Goal: Transaction & Acquisition: Purchase product/service

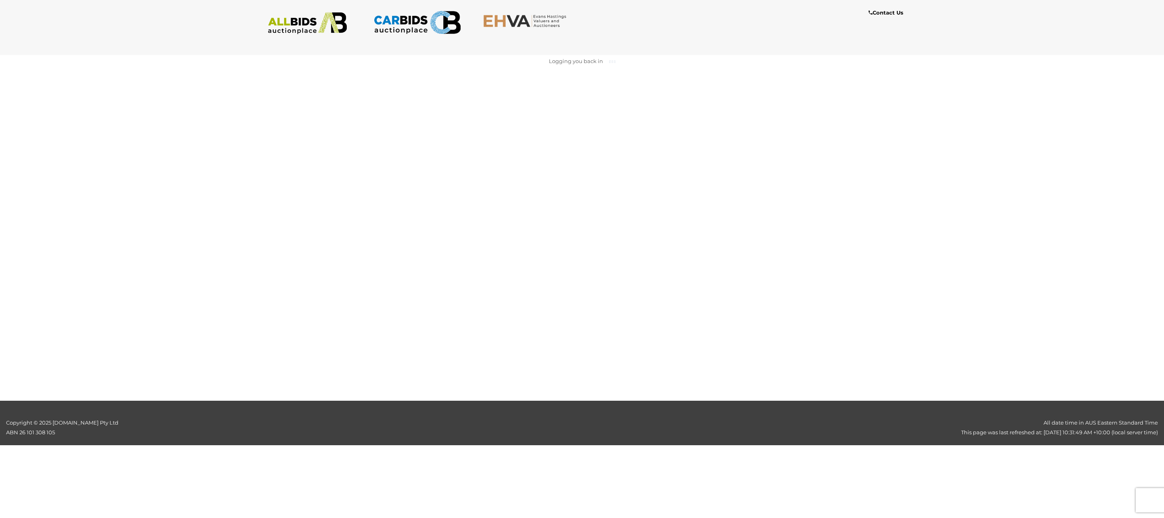
click at [312, 20] on img at bounding box center [308, 23] width 88 height 22
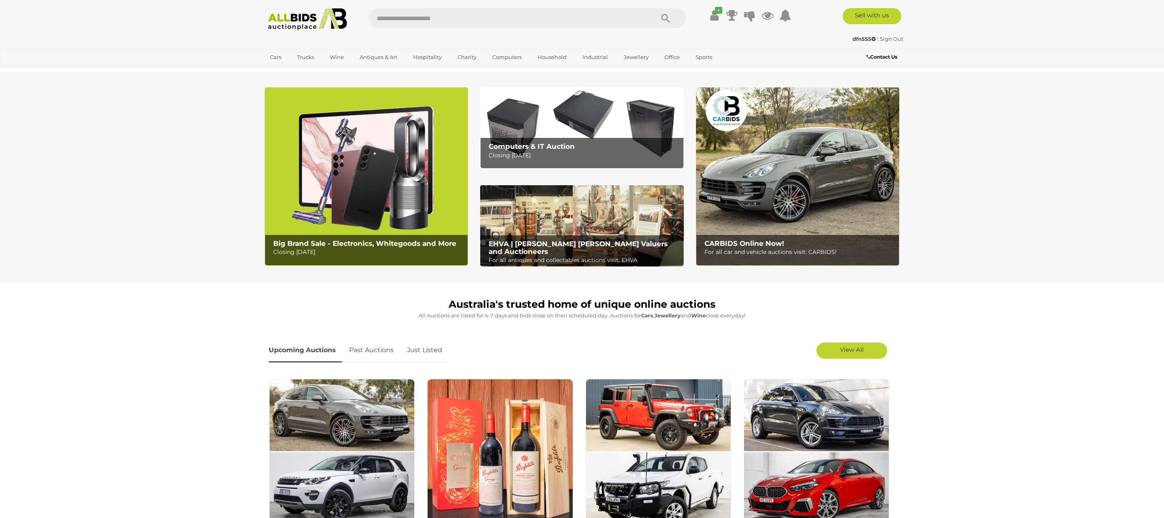
click at [297, 16] on img at bounding box center [308, 19] width 88 height 22
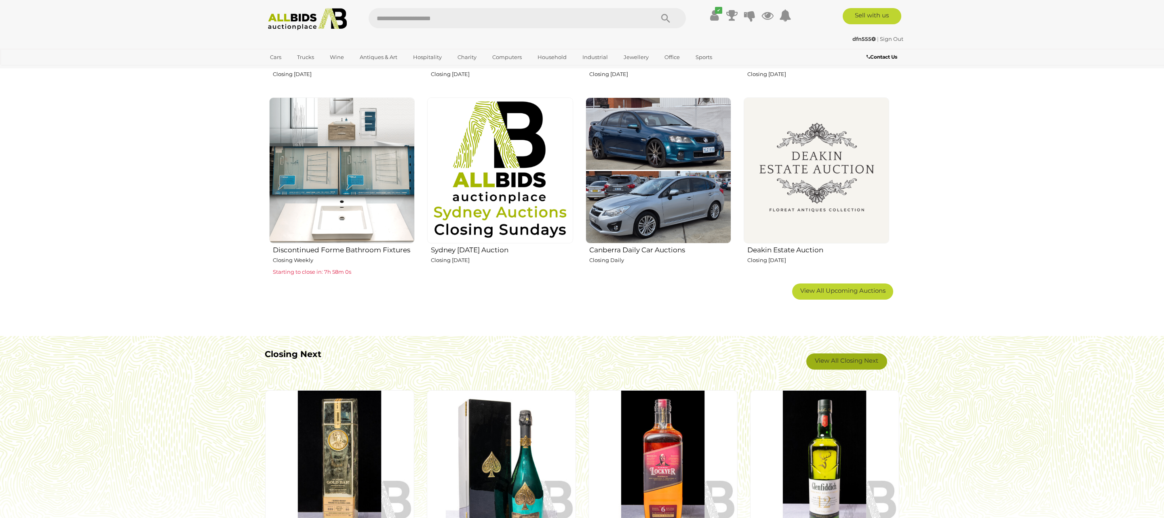
scroll to position [469, 0]
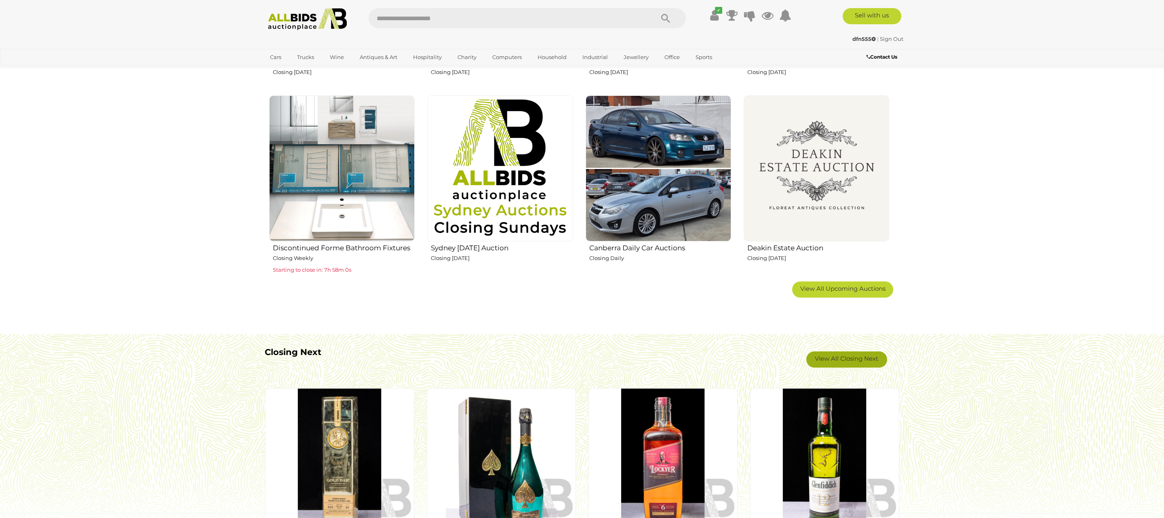
click at [846, 355] on link "View All Closing Next" at bounding box center [846, 359] width 81 height 16
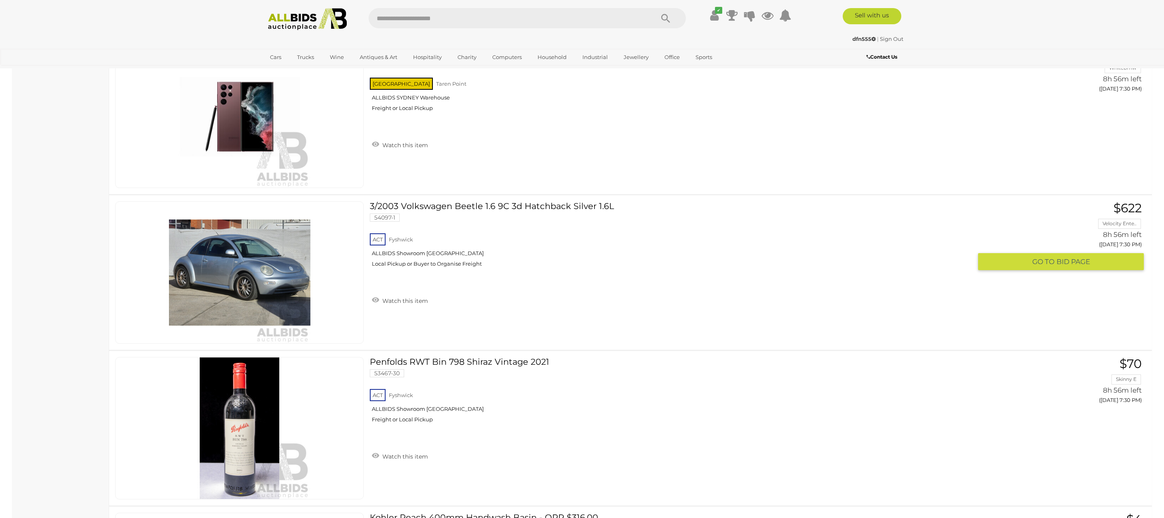
scroll to position [10965, 0]
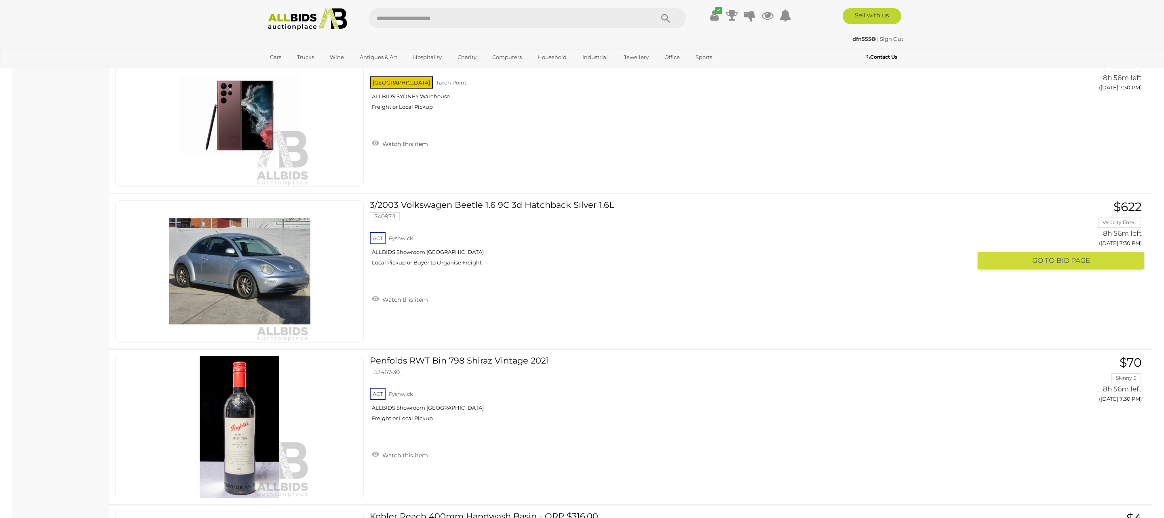
click at [992, 269] on button "GO TO BID PAGE" at bounding box center [1061, 260] width 166 height 17
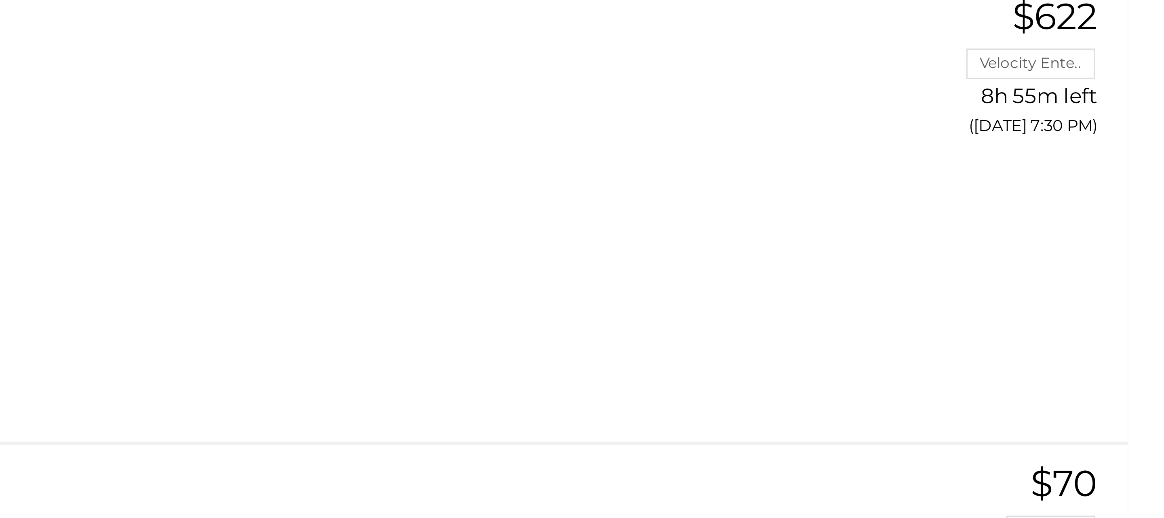
scroll to position [10965, 0]
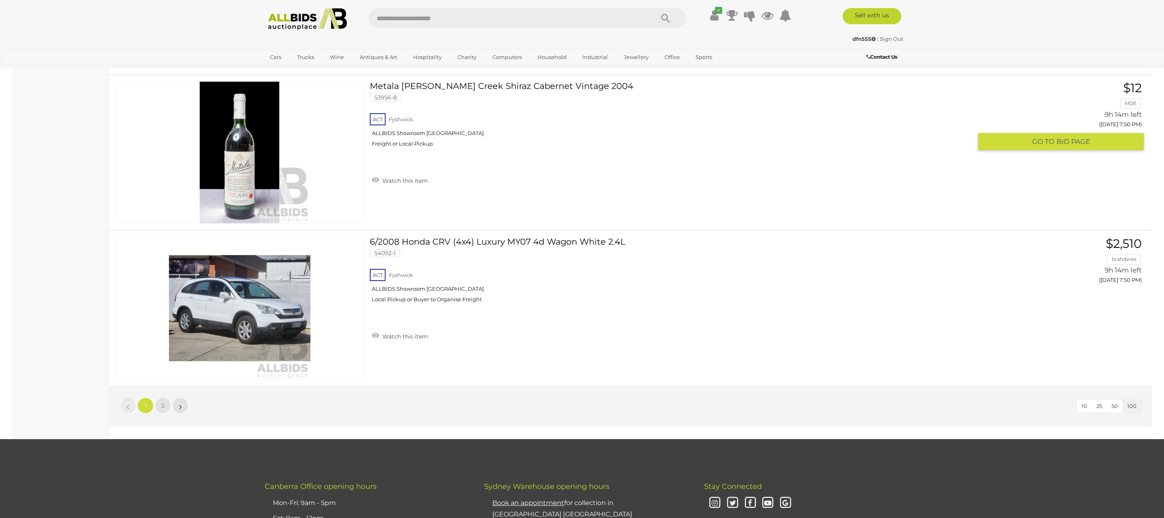
scroll to position [15288, 0]
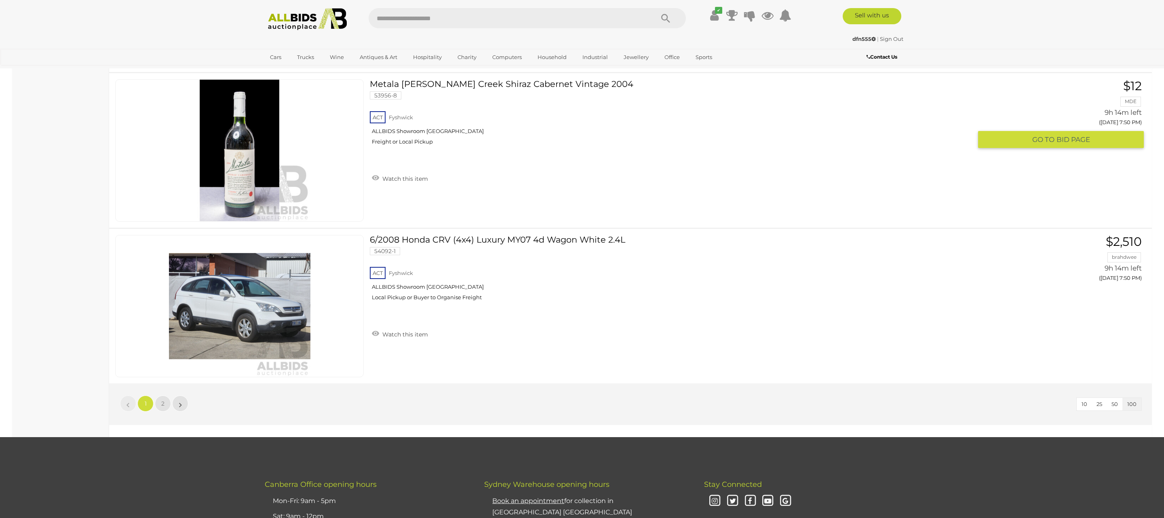
click at [522, 122] on link "Metala Langhorn Creek Shiraz Cabernet Vintage 2004 53956-8 ACT Fyshwick" at bounding box center [674, 115] width 596 height 72
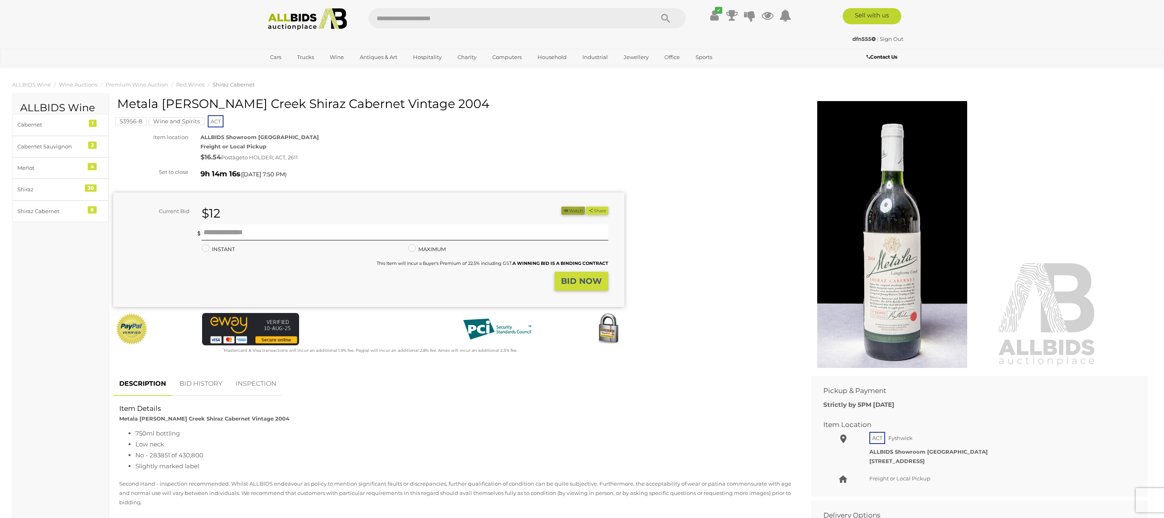
click at [570, 208] on button "Watch" at bounding box center [572, 211] width 23 height 8
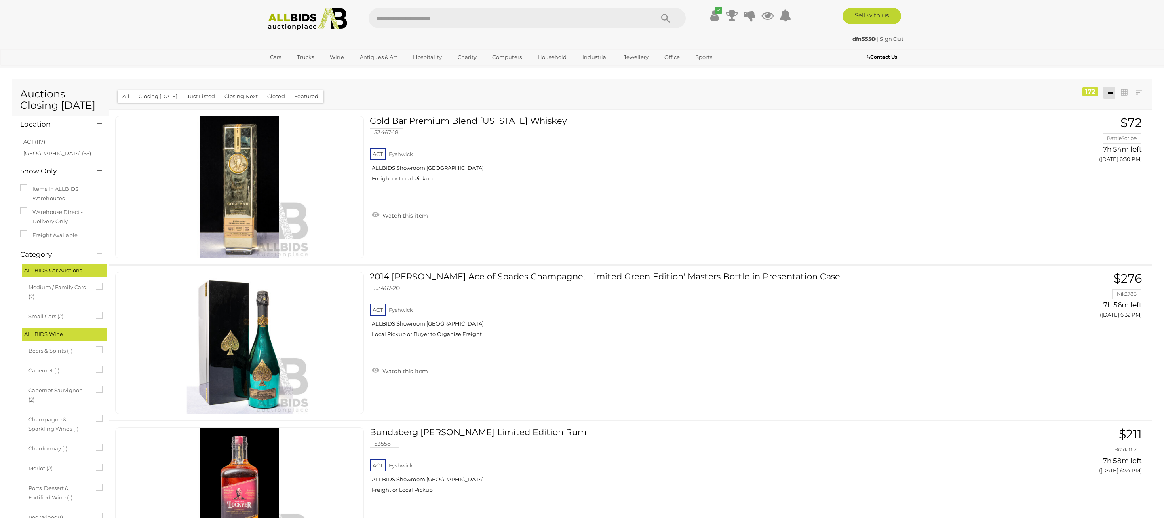
scroll to position [15288, 0]
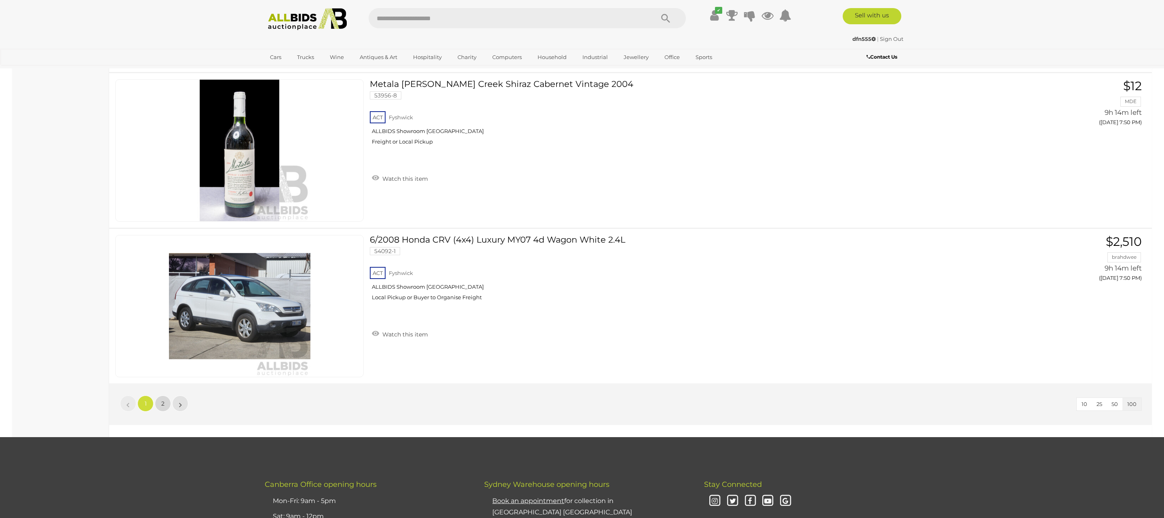
click at [164, 407] on span "2" at bounding box center [162, 403] width 3 height 7
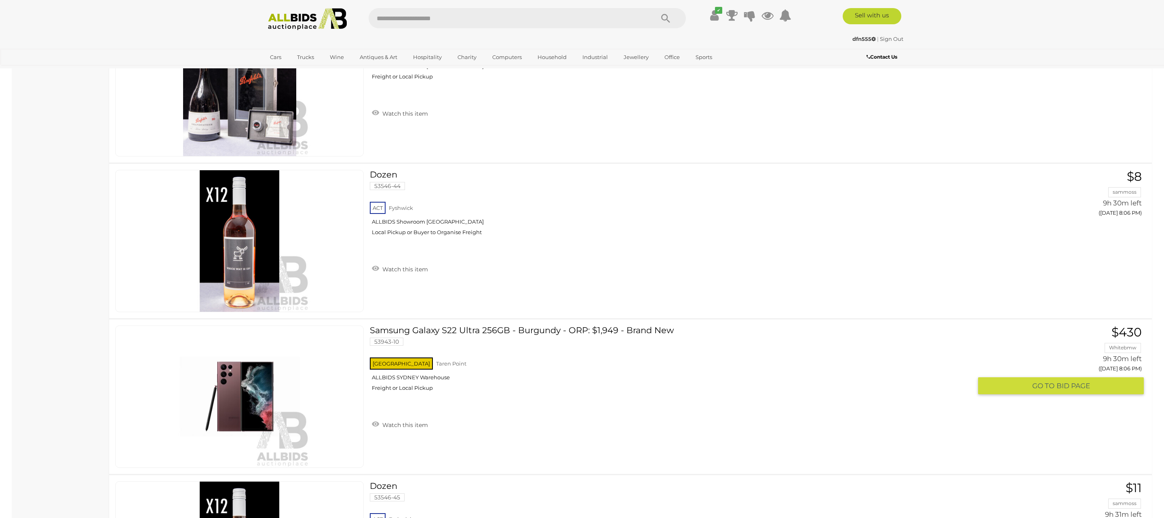
scroll to position [3838, 0]
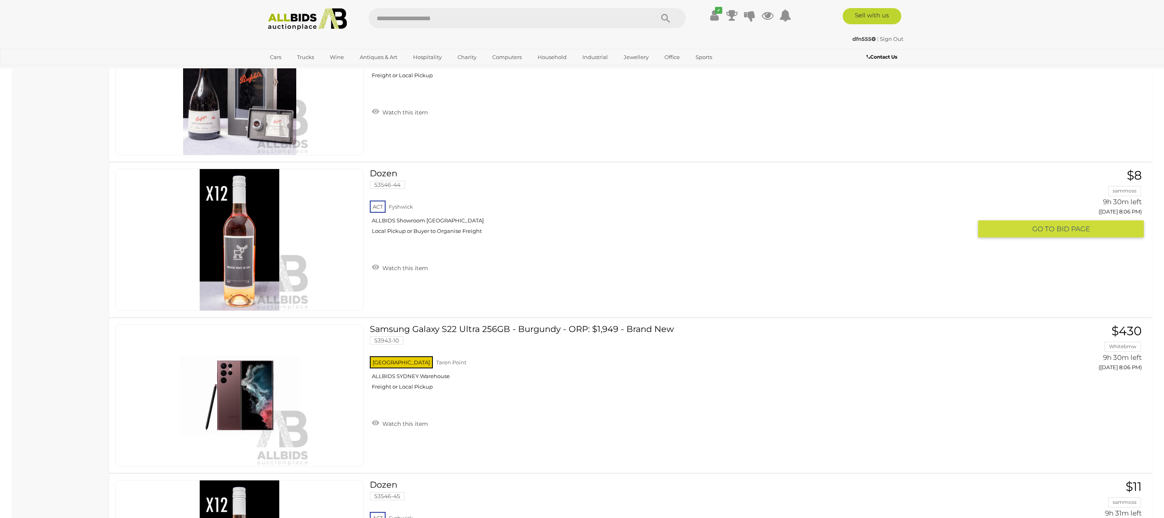
click at [384, 181] on link "Dozen 53546-44 ACT Fyshwick" at bounding box center [674, 205] width 596 height 72
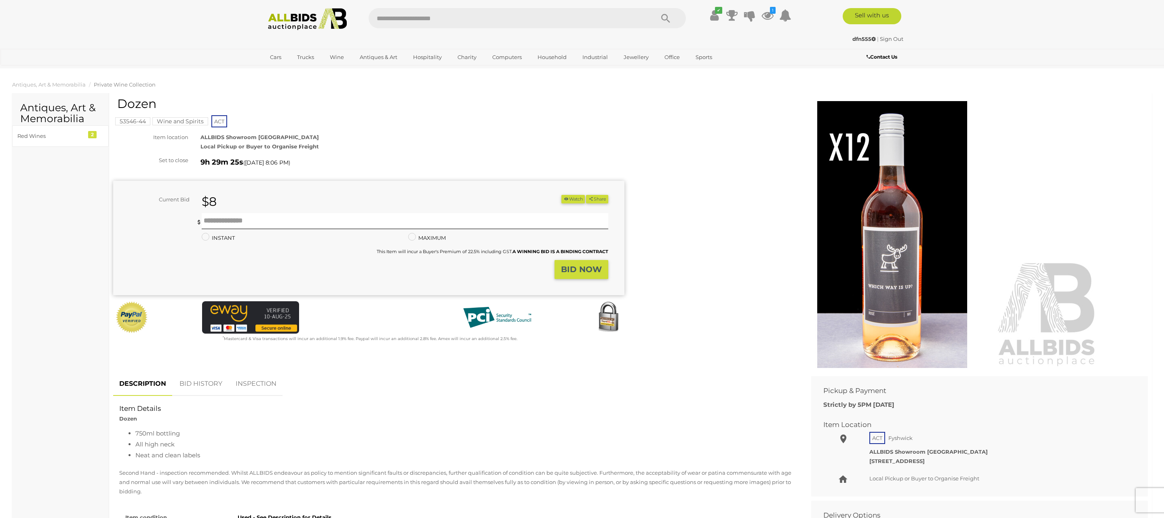
click at [896, 293] on img at bounding box center [893, 234] width 414 height 267
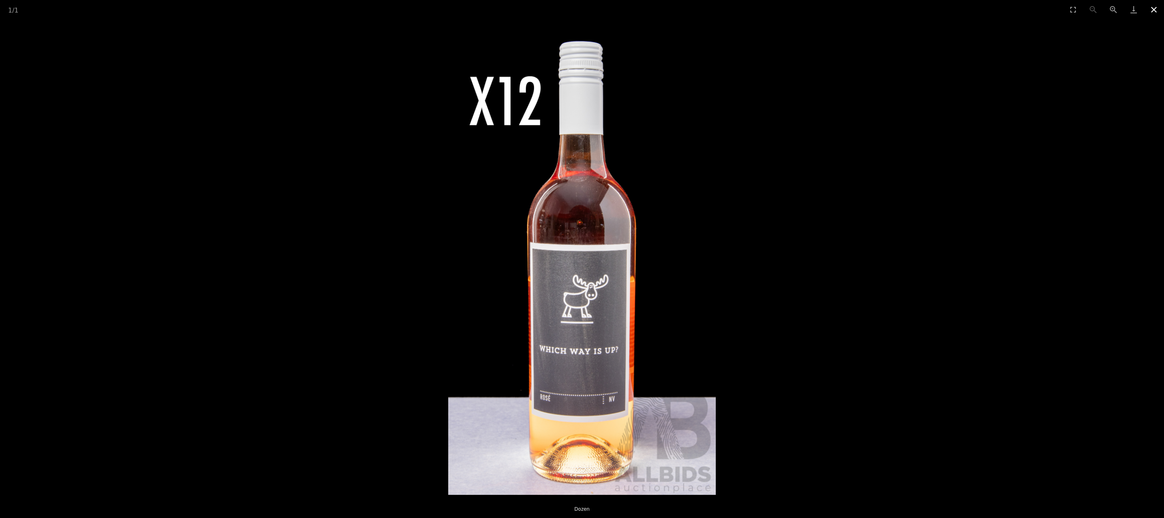
click at [1152, 7] on button "Close gallery" at bounding box center [1154, 9] width 20 height 19
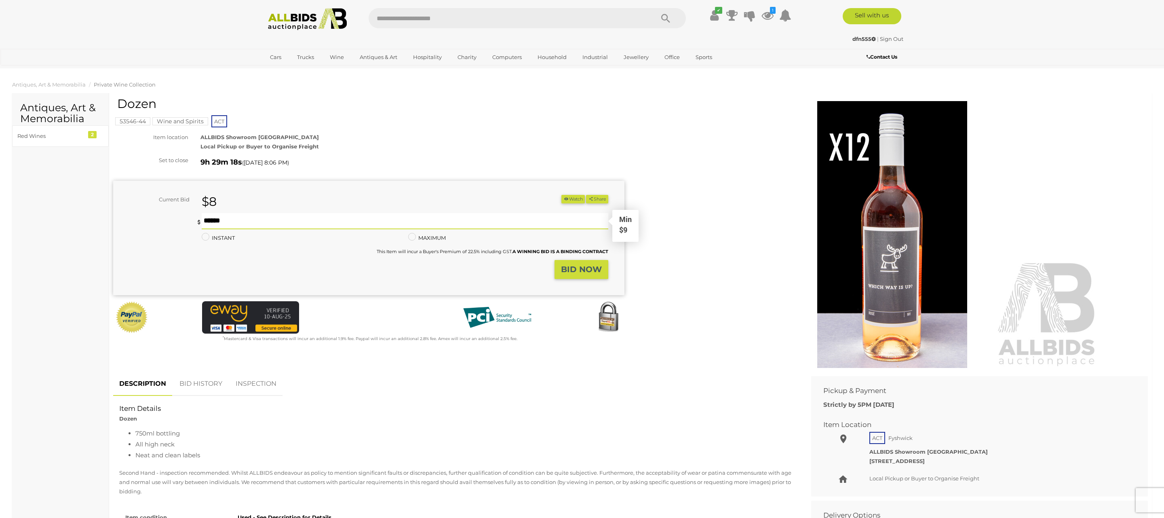
click at [214, 223] on input "text" at bounding box center [405, 221] width 407 height 16
type input "**"
click at [586, 195] on button "Share" at bounding box center [597, 199] width 22 height 8
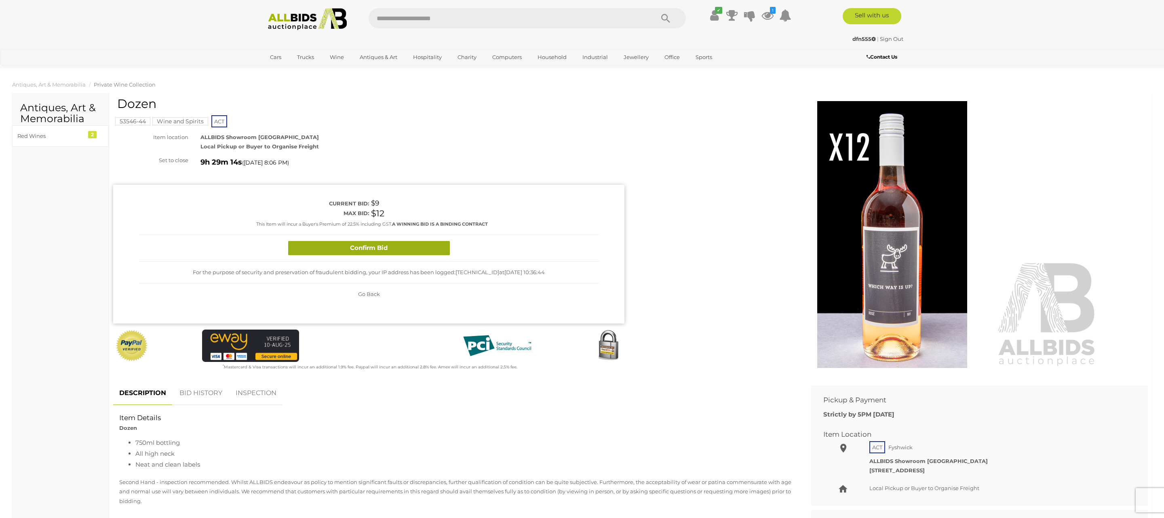
click at [348, 248] on button "Confirm Bid" at bounding box center [369, 248] width 162 height 14
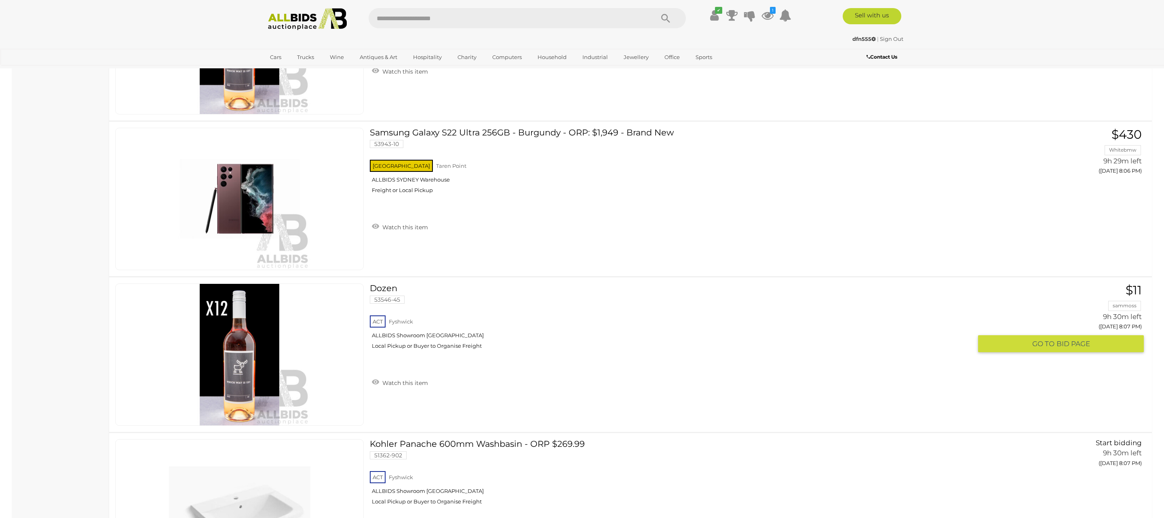
scroll to position [4038, 0]
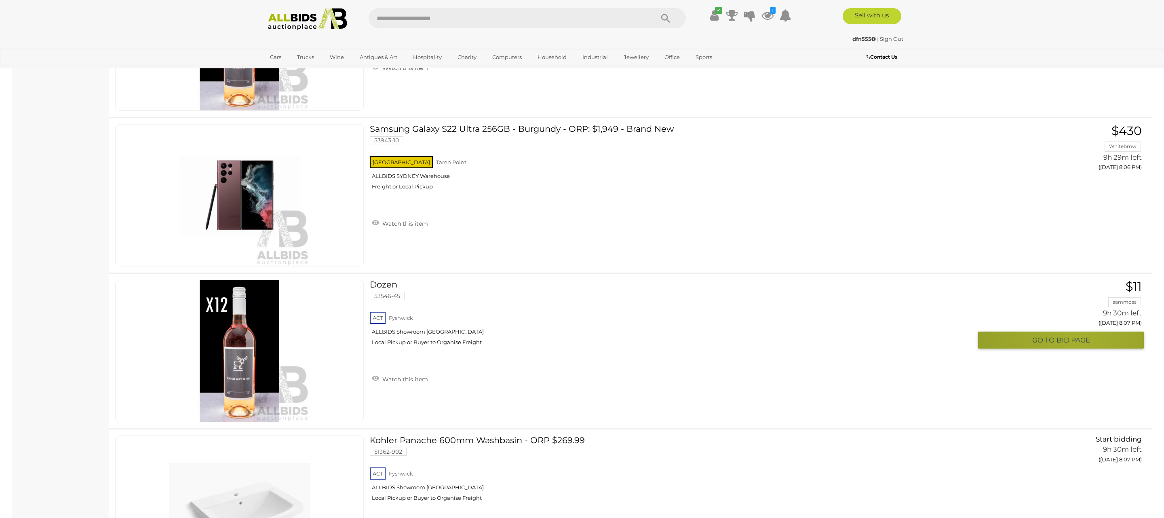
click at [1076, 345] on span "BID PAGE" at bounding box center [1074, 340] width 34 height 9
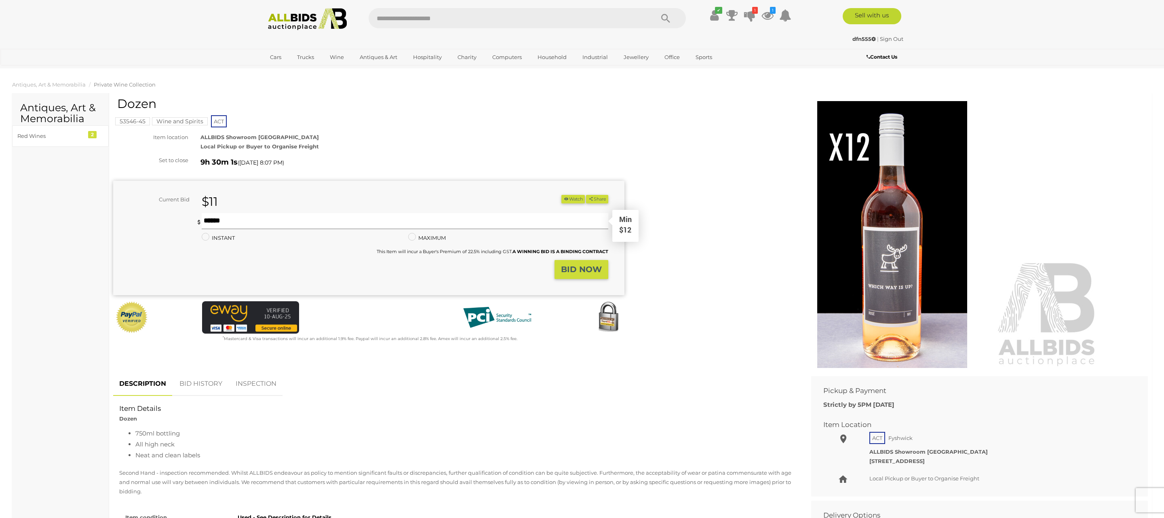
click at [207, 224] on input "text" at bounding box center [405, 221] width 407 height 16
type input "**"
click at [586, 195] on button "Share" at bounding box center [597, 199] width 22 height 8
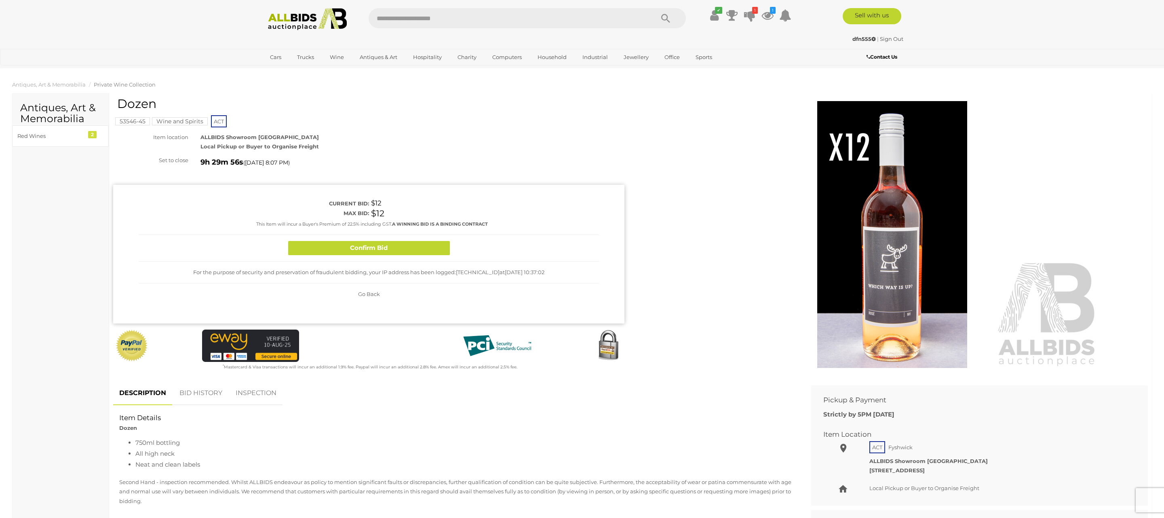
click at [358, 245] on button "Confirm Bid" at bounding box center [369, 248] width 162 height 14
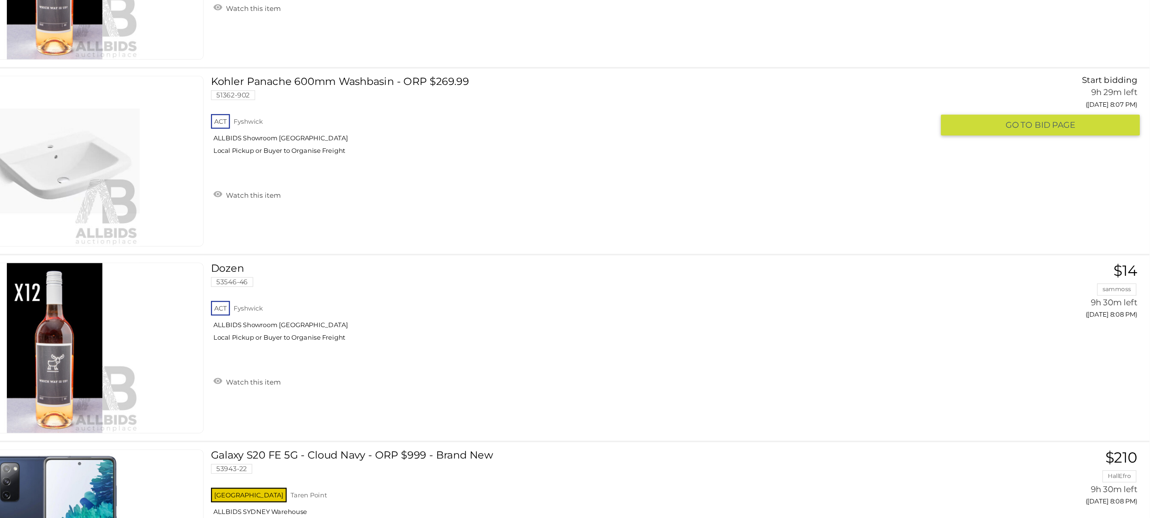
scroll to position [4326, 0]
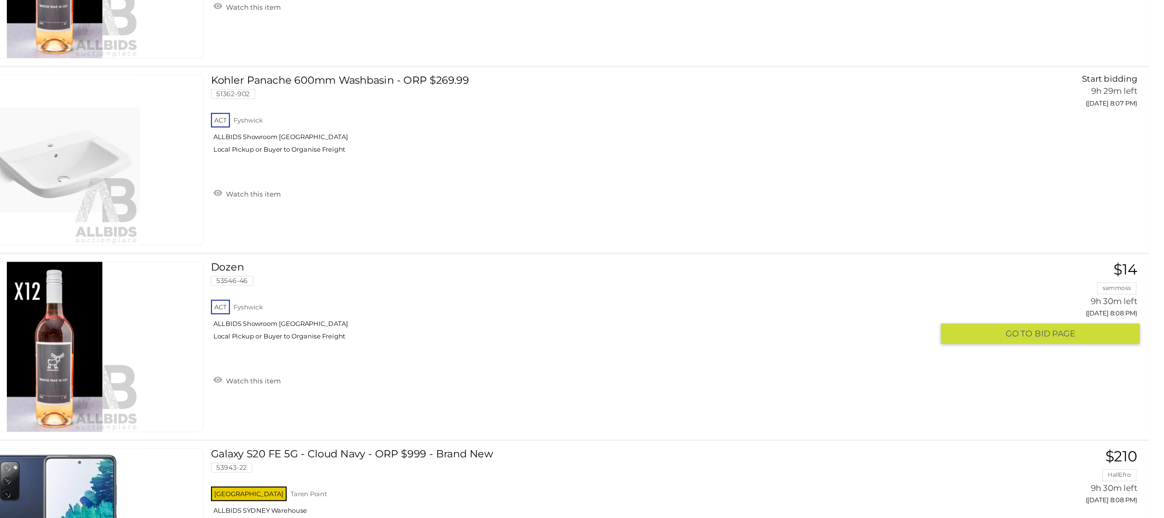
click at [1065, 369] on span "BID PAGE" at bounding box center [1074, 363] width 34 height 9
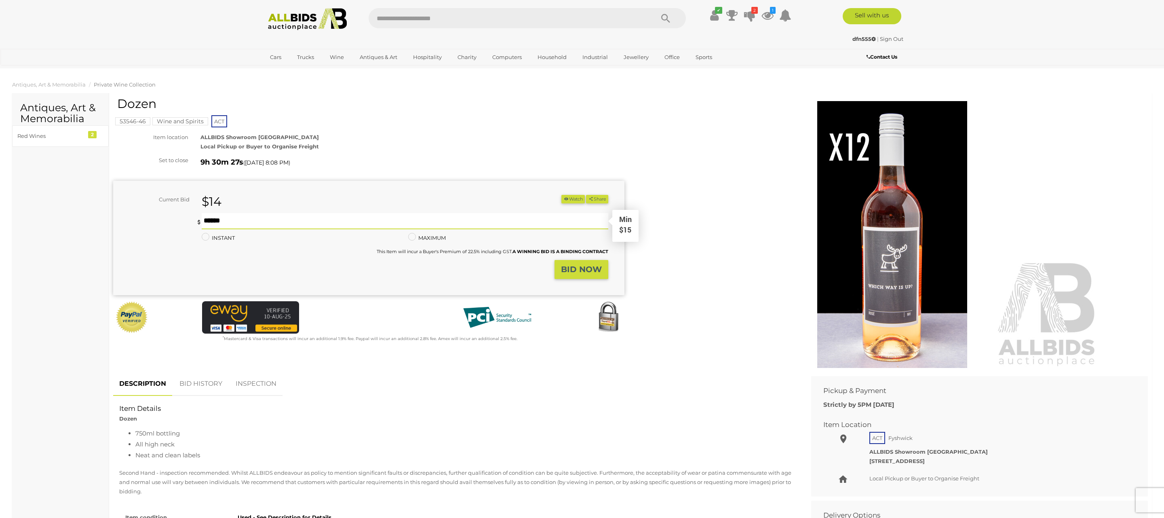
click at [209, 221] on input "text" at bounding box center [405, 221] width 407 height 16
type input "**"
click at [586, 195] on button "Share" at bounding box center [597, 199] width 22 height 8
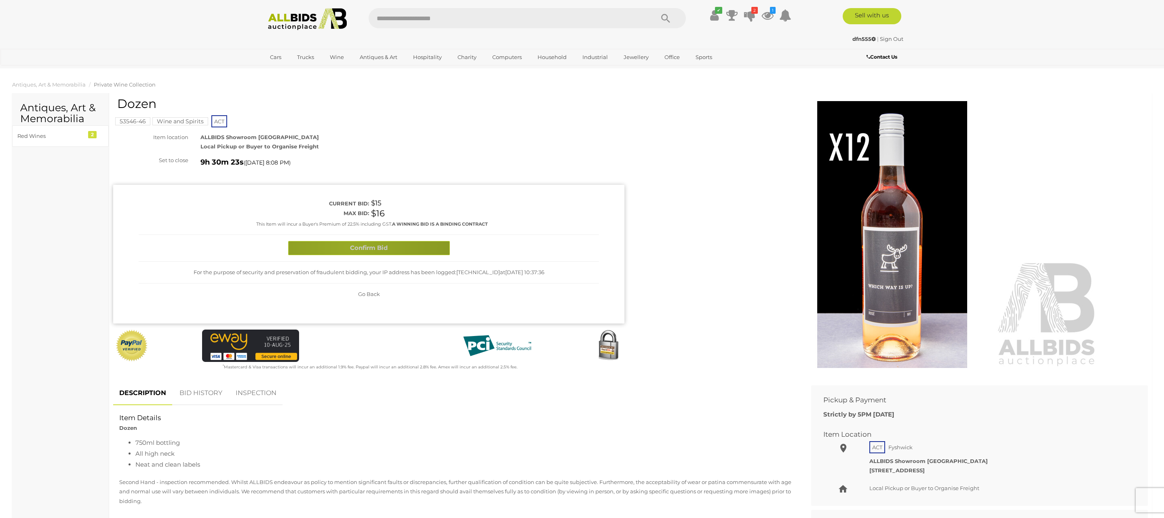
click at [349, 247] on button "Confirm Bid" at bounding box center [369, 248] width 162 height 14
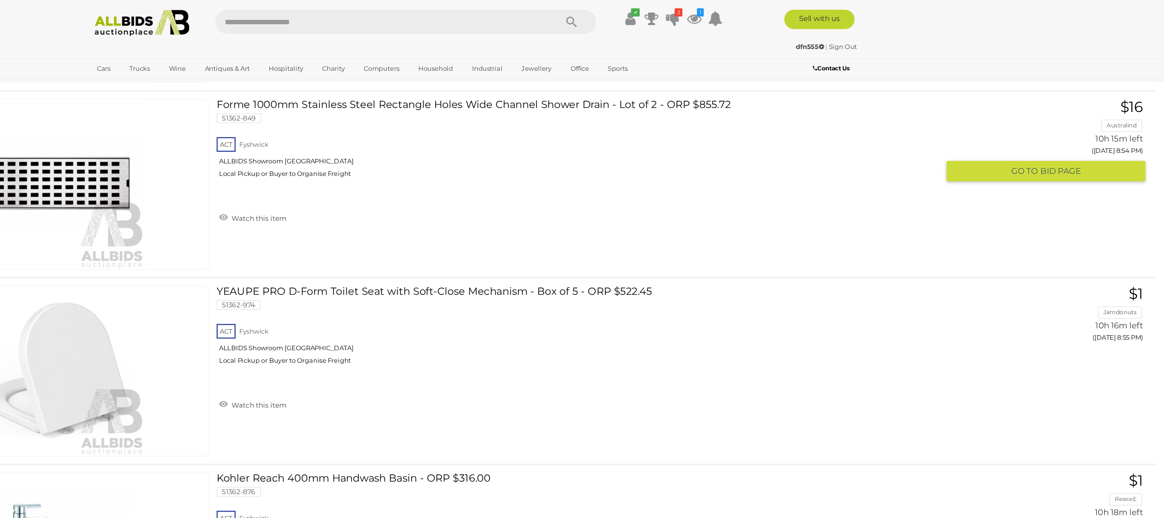
scroll to position [9990, 0]
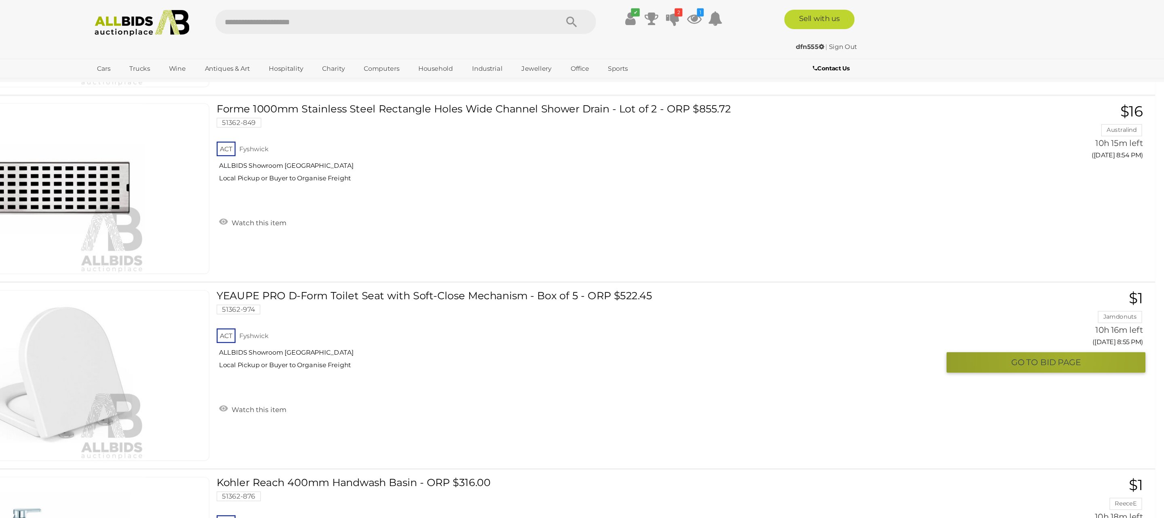
click at [1086, 307] on span "BID PAGE" at bounding box center [1074, 302] width 34 height 9
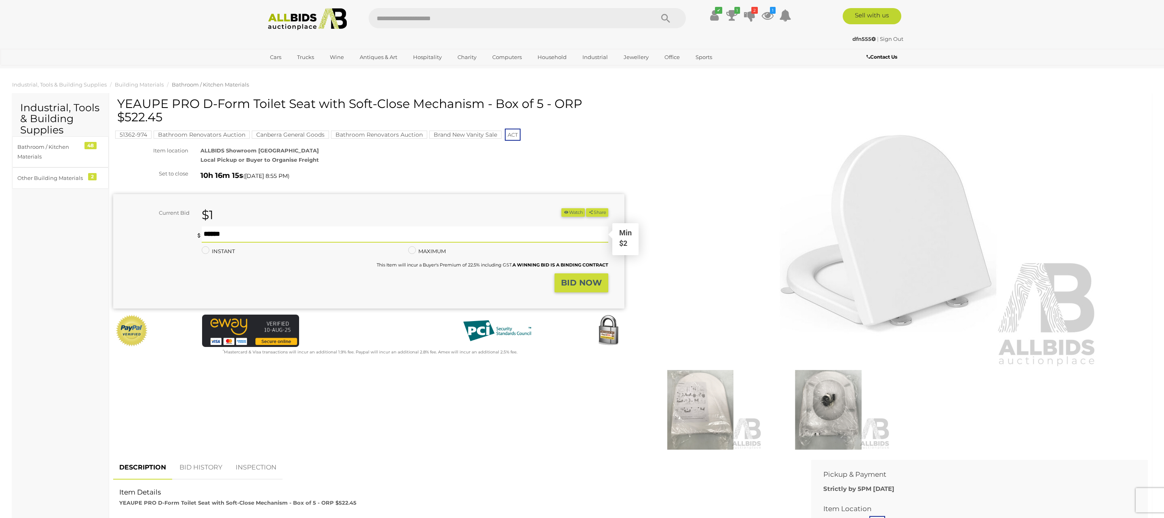
click at [213, 232] on input "text" at bounding box center [405, 234] width 407 height 16
type input "*"
click at [586, 208] on button "Share" at bounding box center [597, 212] width 22 height 8
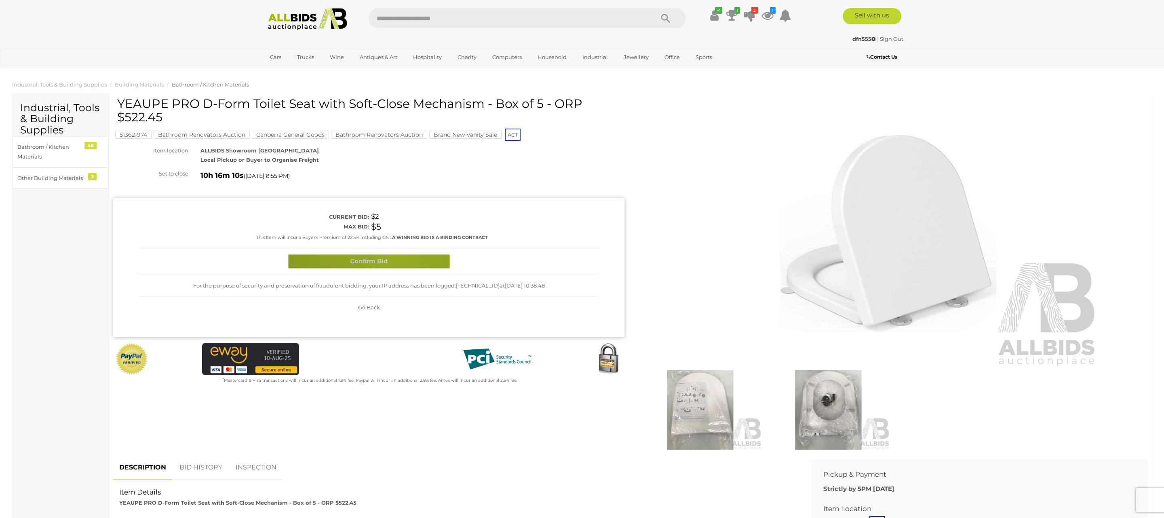
click at [396, 261] on button "Confirm Bid" at bounding box center [369, 261] width 162 height 14
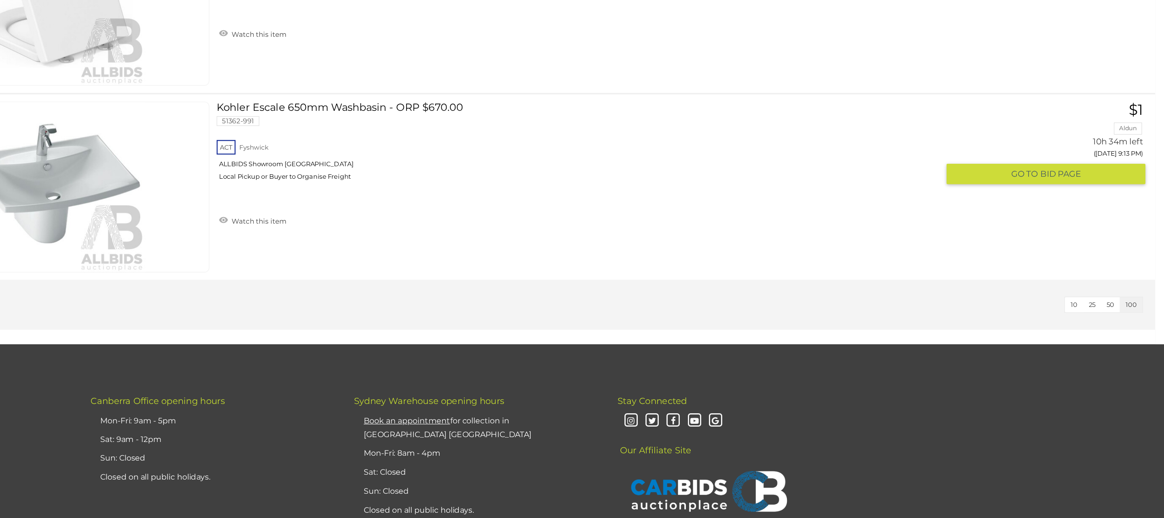
scroll to position [10999, 0]
